Goal: Obtain resource: Obtain resource

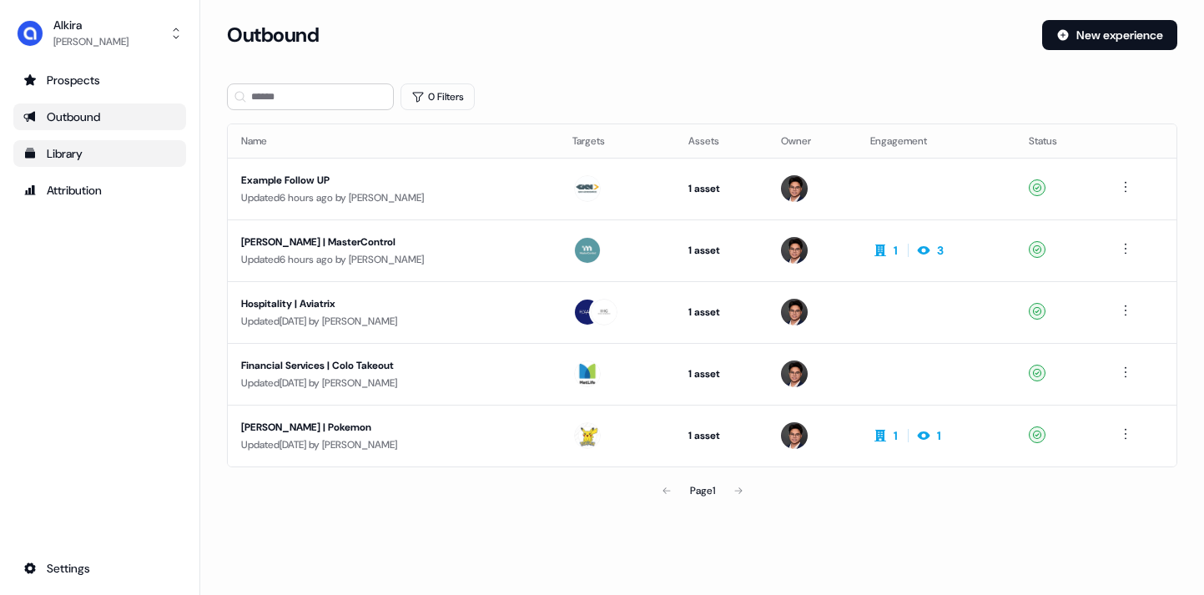
click at [69, 149] on div "Library" at bounding box center [99, 153] width 153 height 17
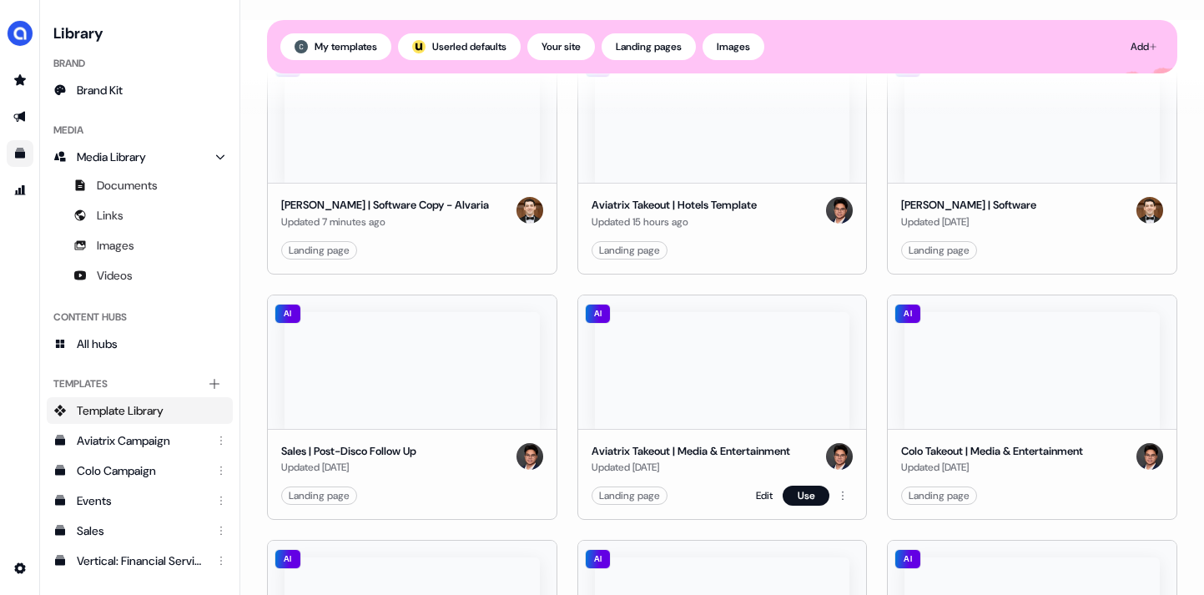
scroll to position [236, 0]
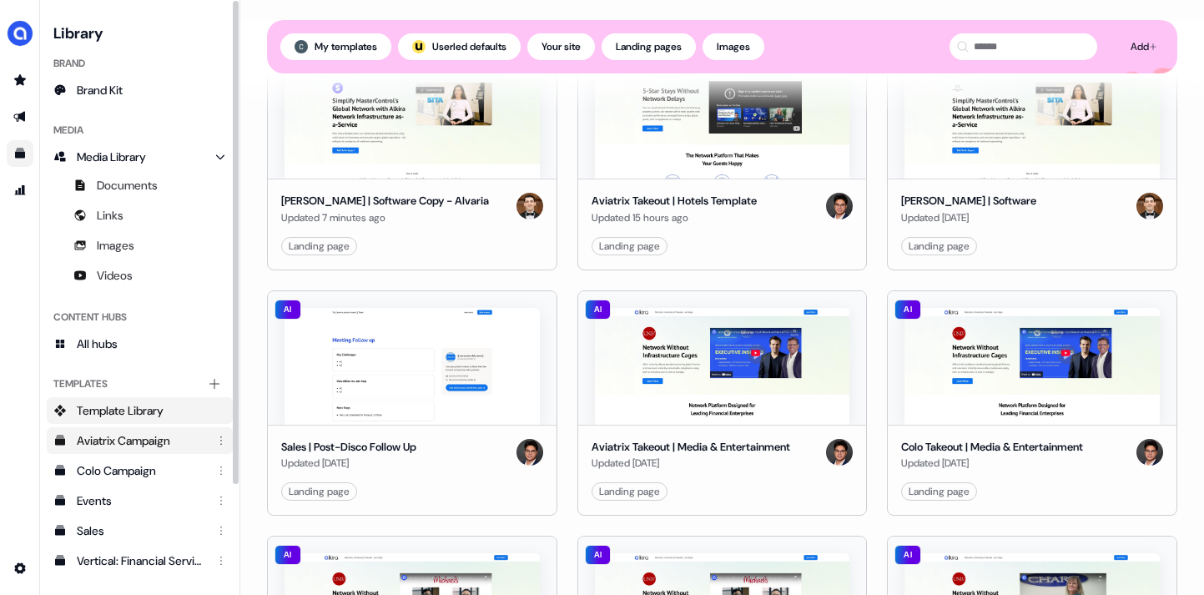
click at [128, 447] on div "Aviatrix Campaign" at bounding box center [141, 440] width 129 height 17
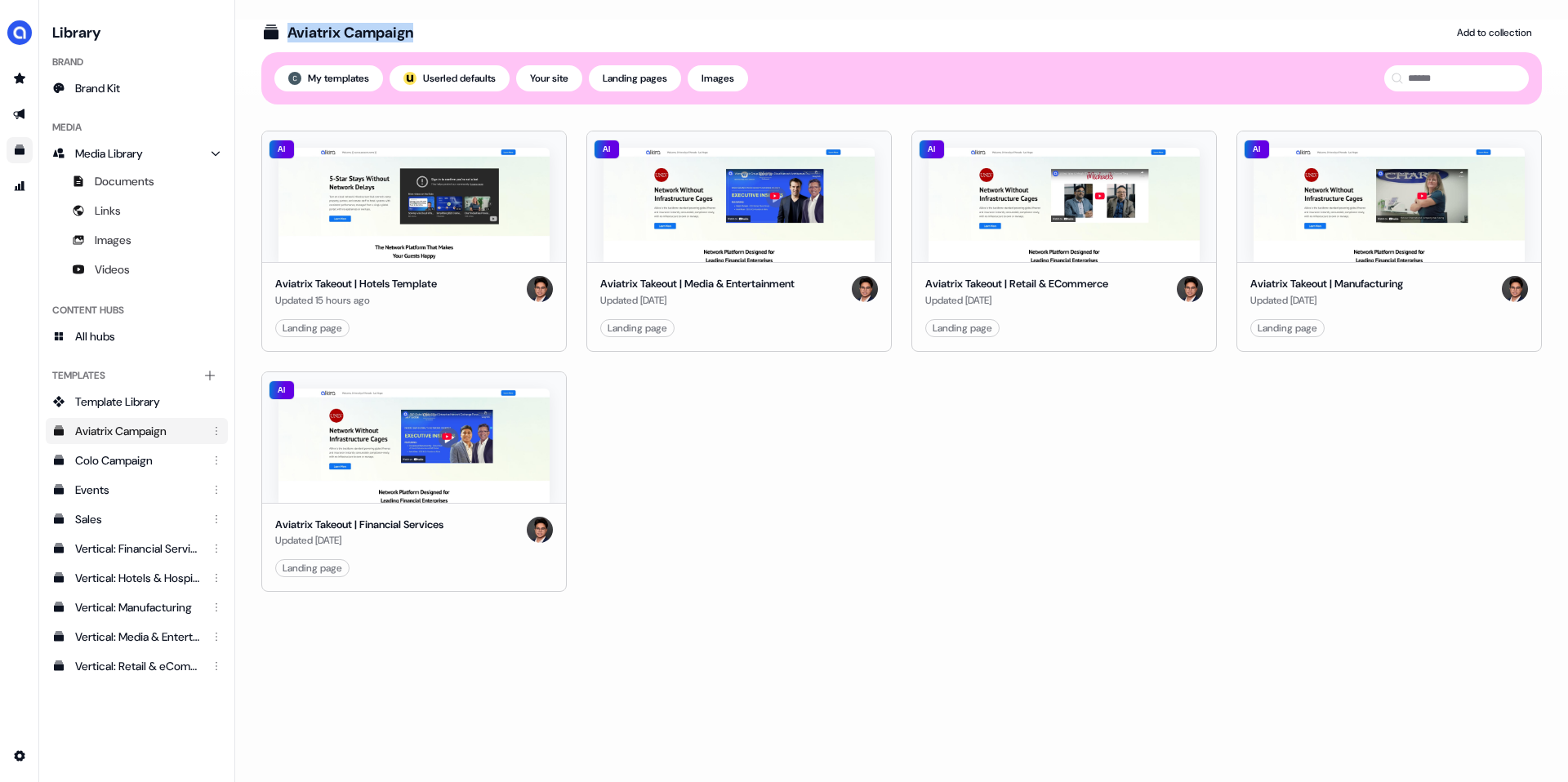
drag, startPoint x: 260, startPoint y: 29, endPoint x: 443, endPoint y: 33, distance: 183.0
click at [443, 33] on div "Aviatrix Campaign Add to collection" at bounding box center [901, 32] width 1280 height 26
drag, startPoint x: 440, startPoint y: 33, endPoint x: 286, endPoint y: 31, distance: 154.0
click at [286, 31] on div "Aviatrix Campaign Add to collection" at bounding box center [901, 32] width 1280 height 26
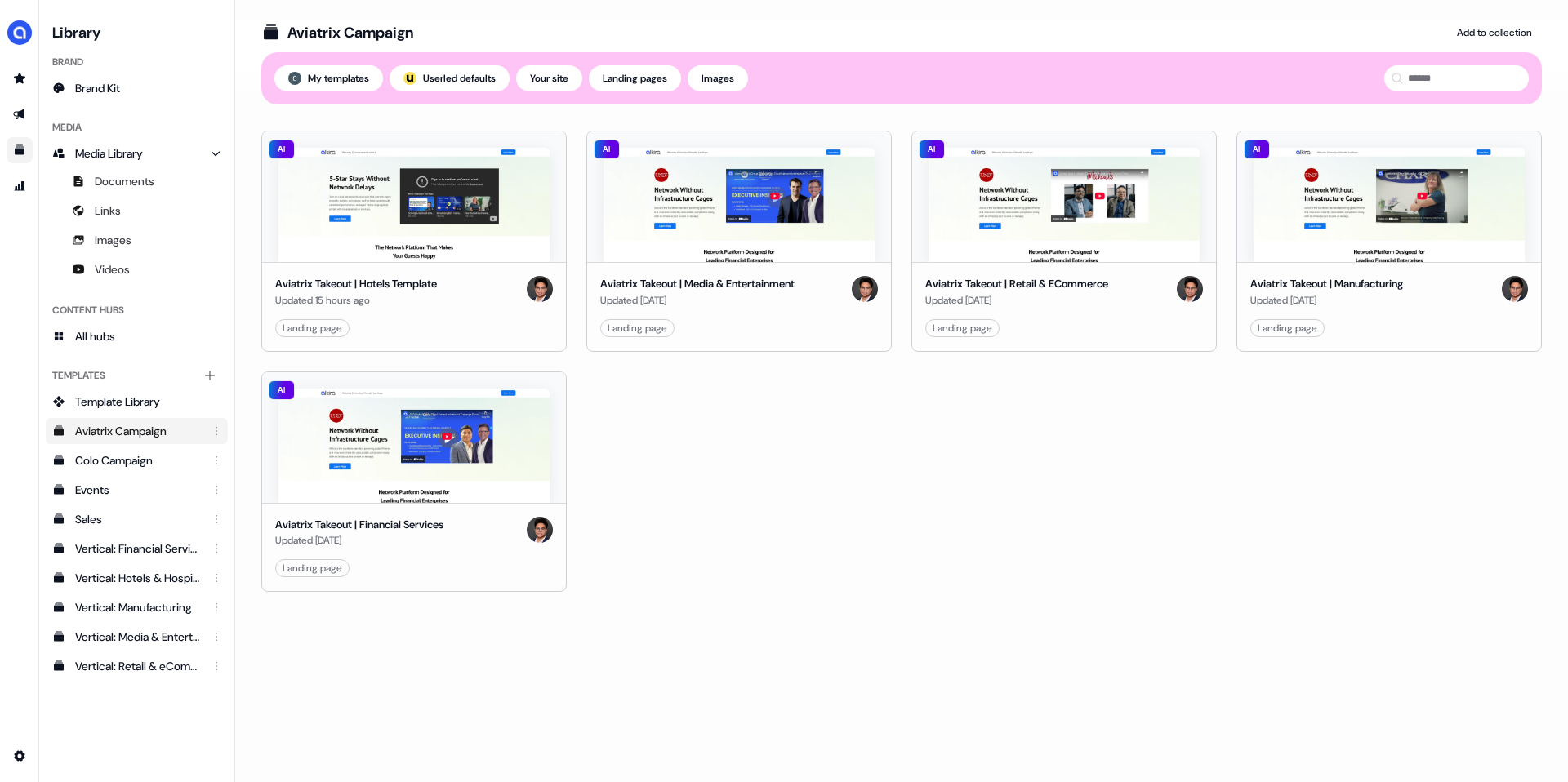
click at [350, 13] on section "Loading... Aviatrix Campaign Add to collection Templates My templates ; Userled…" at bounding box center [900, 391] width 1332 height 782
